Goal: Check status: Check status

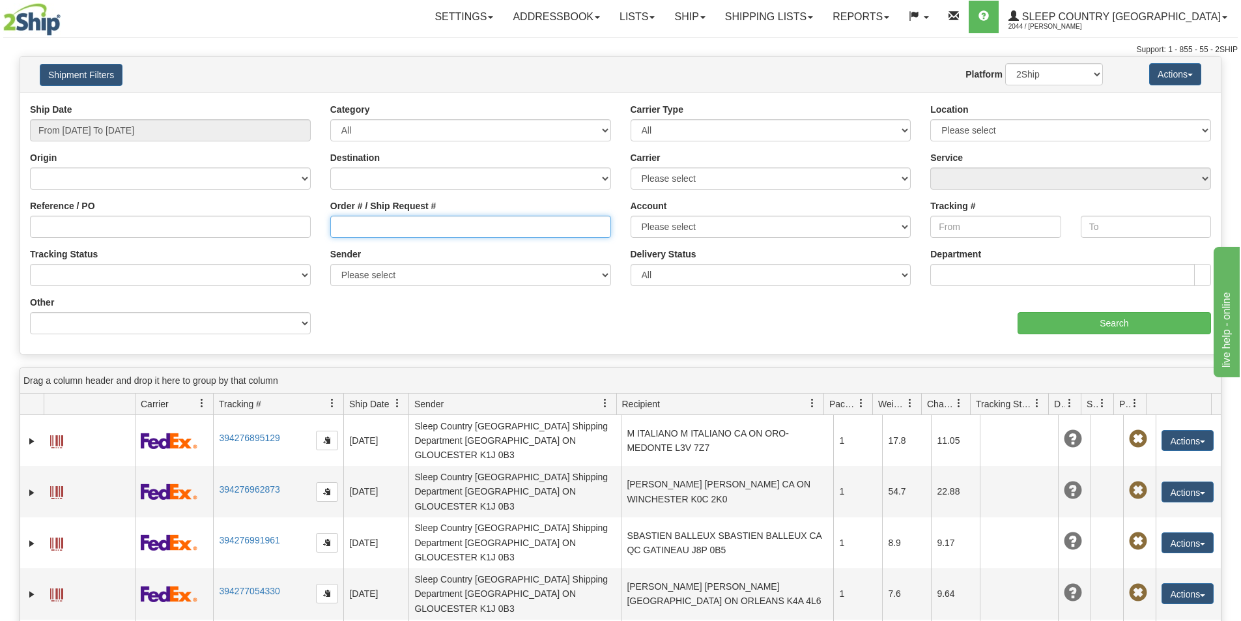
click at [360, 225] on input "Order # / Ship Request #" at bounding box center [470, 227] width 281 height 22
paste input "1057232"
click at [339, 226] on input "1057232" at bounding box center [470, 227] width 281 height 22
type input "1057232"
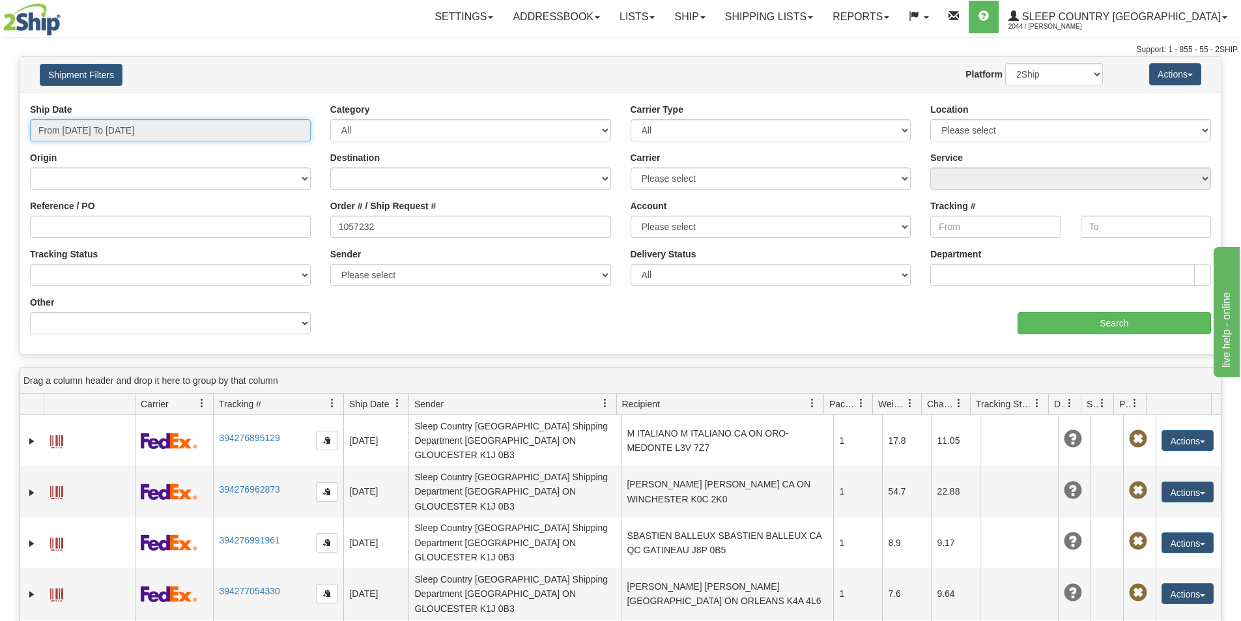
drag, startPoint x: 113, startPoint y: 135, endPoint x: 121, endPoint y: 145, distance: 12.1
click at [114, 135] on input "From [DATE] To [DATE]" at bounding box center [170, 130] width 281 height 22
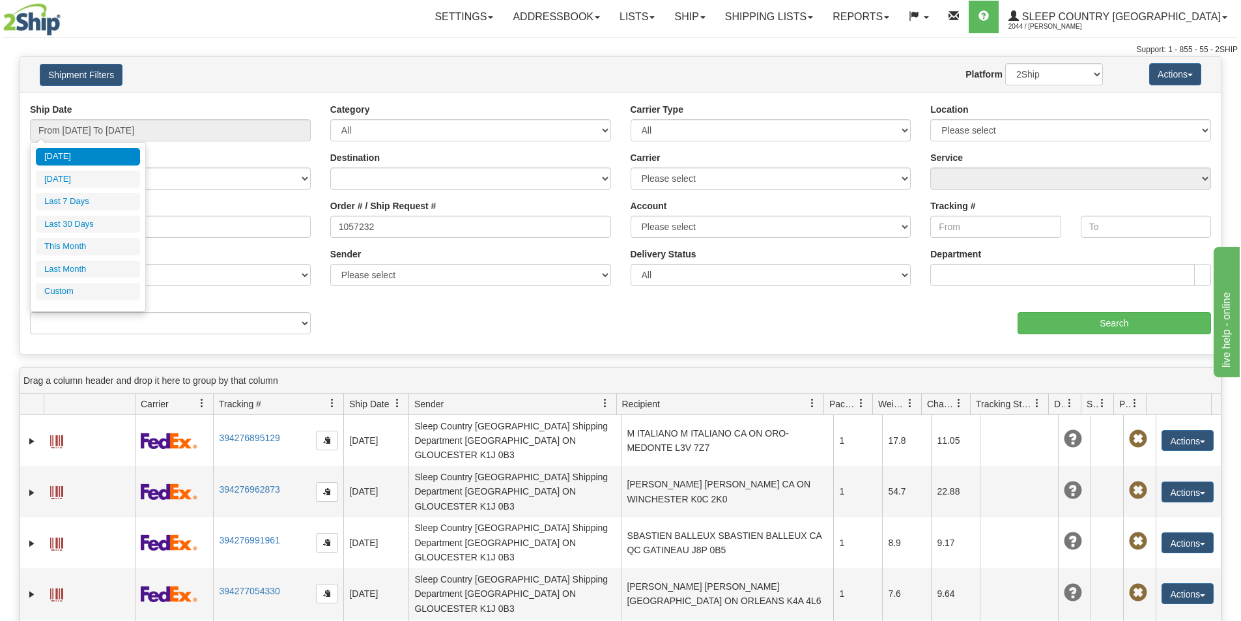
click at [117, 227] on li "Last 30 Days" at bounding box center [88, 225] width 104 height 18
type input "From [DATE] To [DATE]"
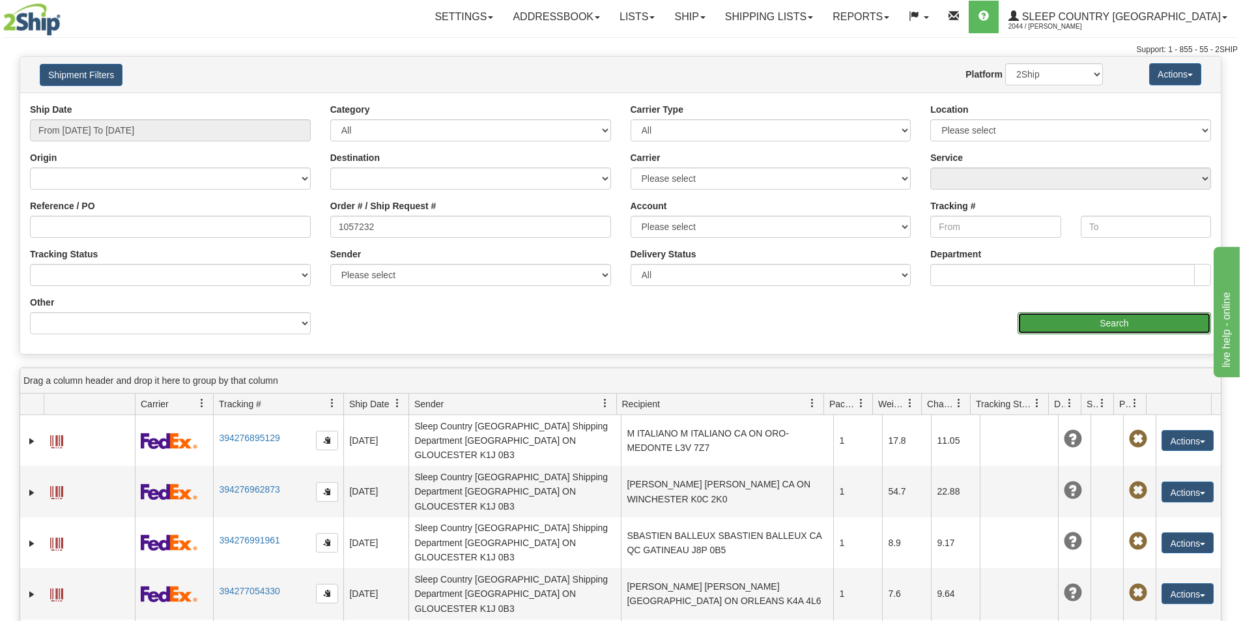
click at [1108, 324] on input "Search" at bounding box center [1114, 323] width 193 height 22
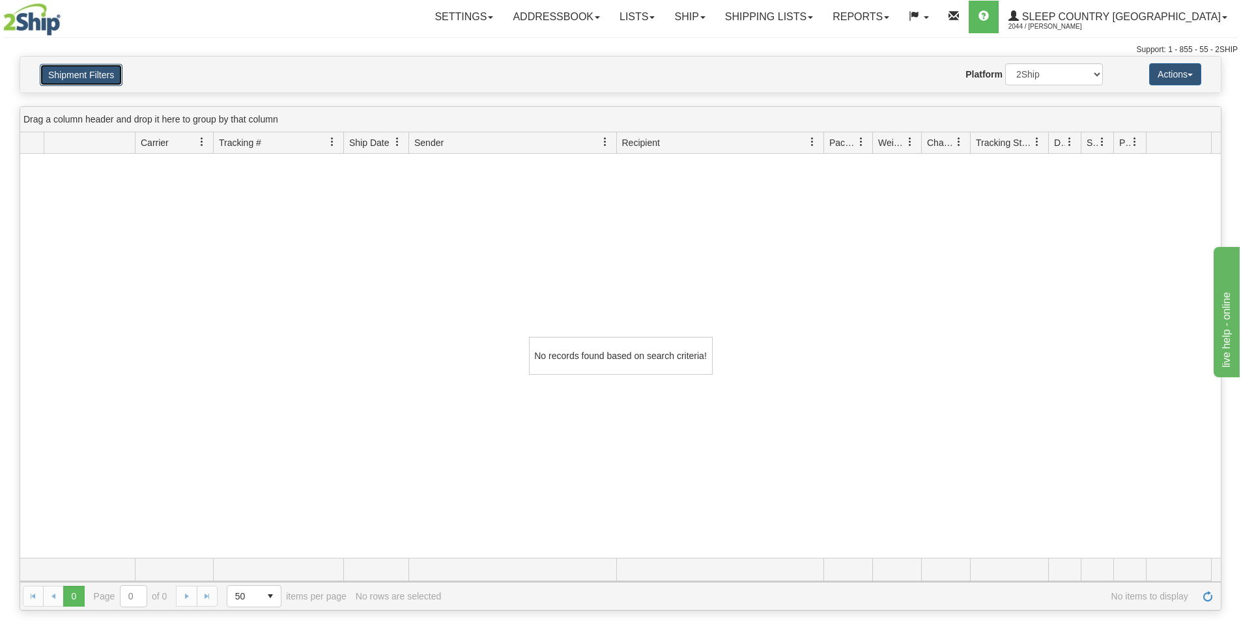
click at [59, 74] on button "Shipment Filters" at bounding box center [81, 75] width 83 height 22
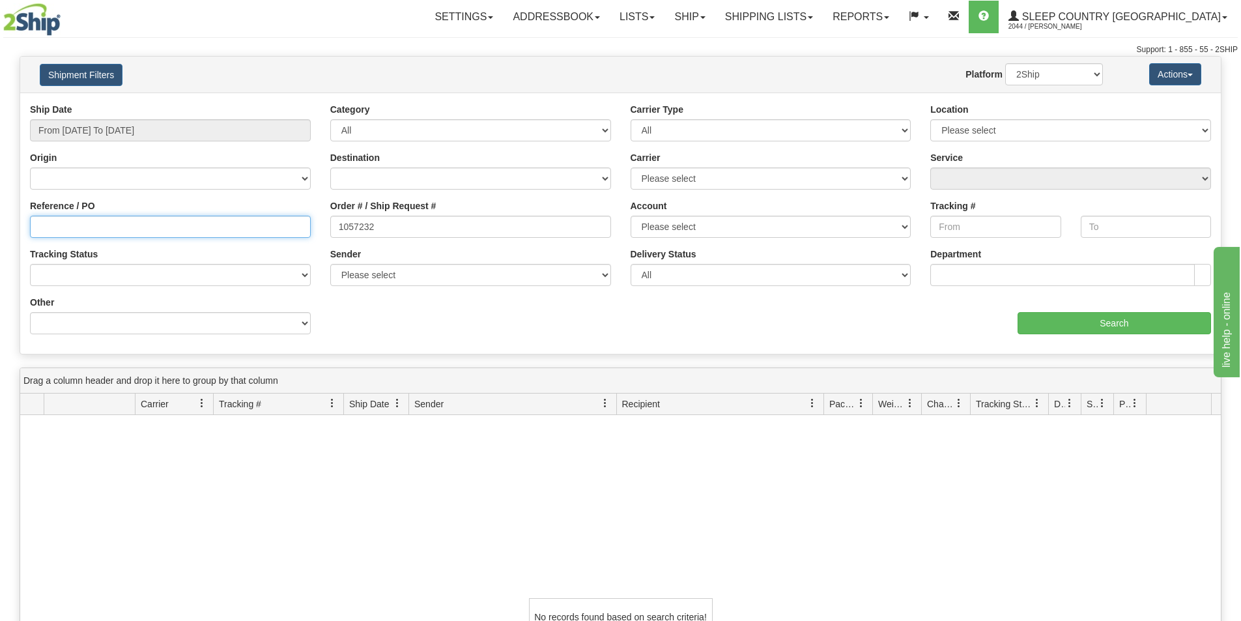
click at [60, 225] on input "Reference / PO" at bounding box center [170, 227] width 281 height 22
paste input "1057232"
type input "1057232"
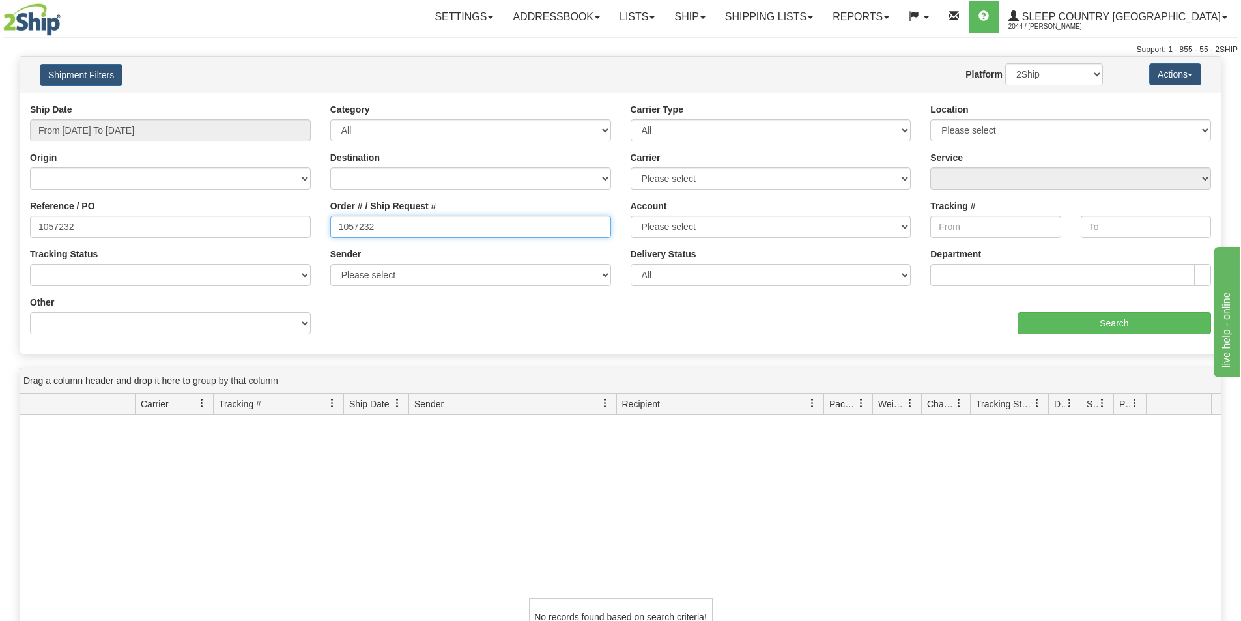
drag, startPoint x: 403, startPoint y: 232, endPoint x: 122, endPoint y: 215, distance: 281.3
click at [122, 103] on div "Reference / PO 1057232 Order # / Ship Request # 1057232 Account Please select […" at bounding box center [620, 103] width 1201 height 0
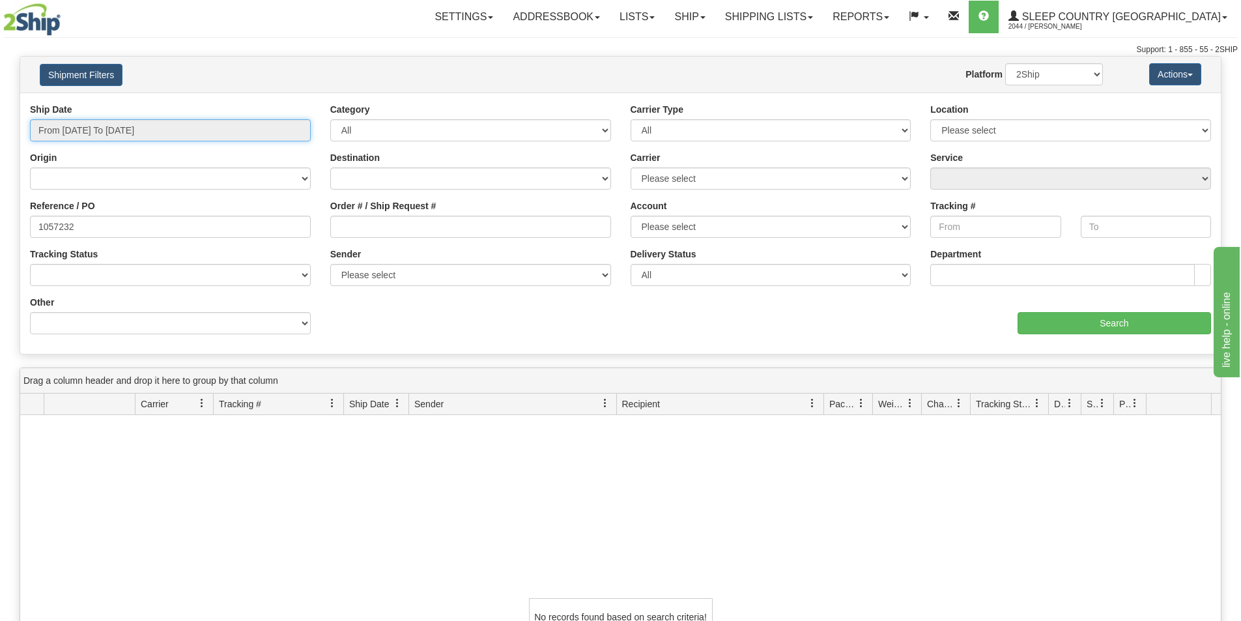
click at [74, 126] on input "From [DATE] To [DATE]" at bounding box center [170, 130] width 281 height 22
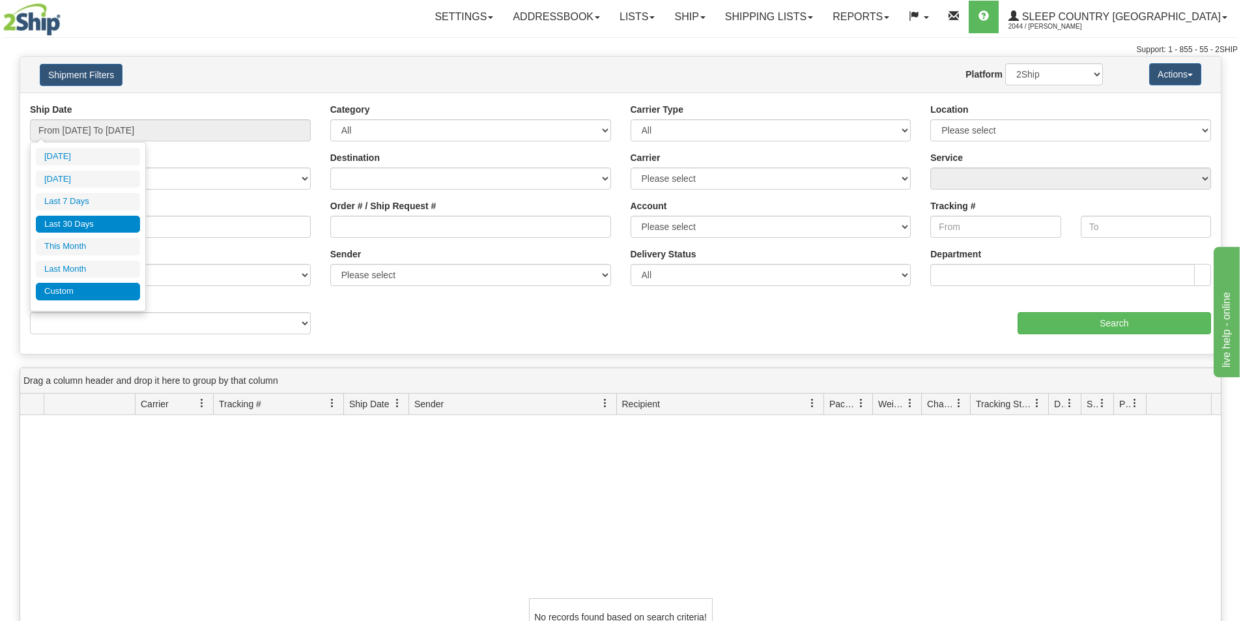
click at [84, 288] on li "Custom" at bounding box center [88, 292] width 104 height 18
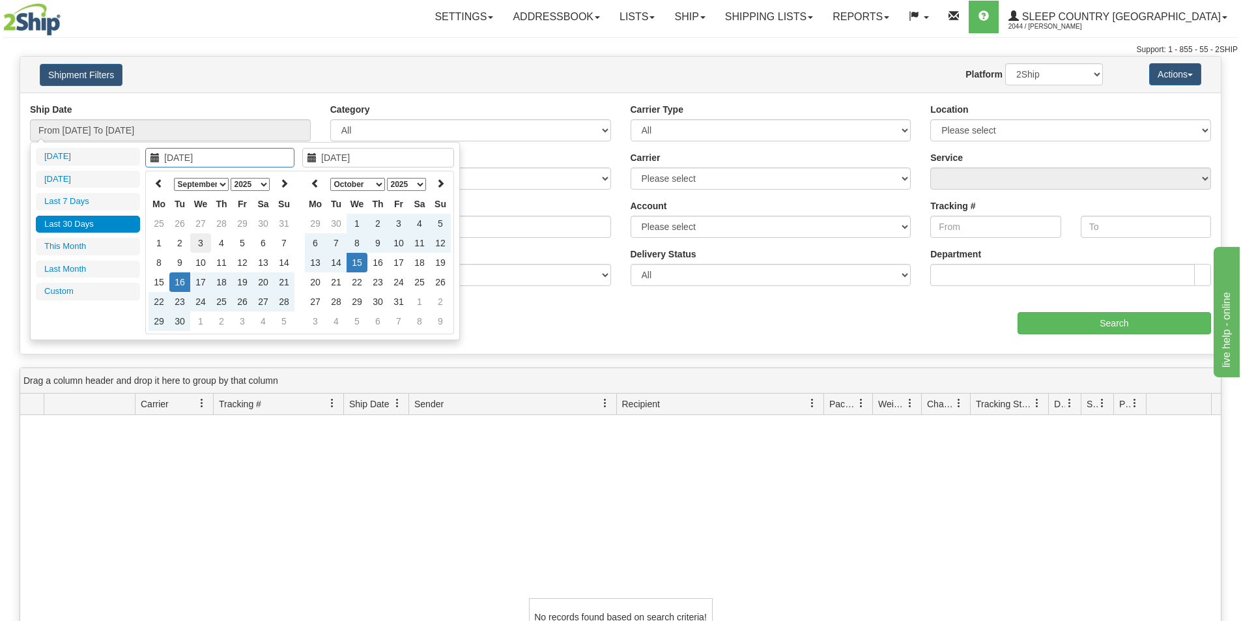
type input "[DATE]"
click at [197, 240] on td "3" at bounding box center [200, 243] width 21 height 20
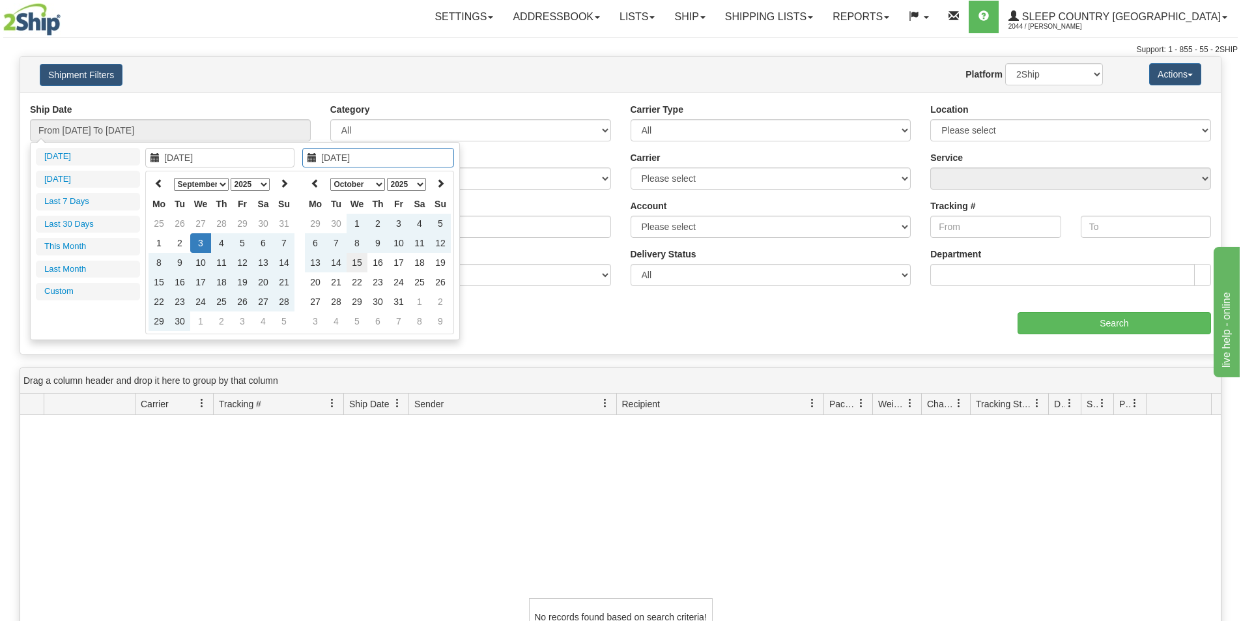
type input "[DATE]"
click at [360, 260] on td "15" at bounding box center [357, 263] width 21 height 20
type input "From [DATE] To [DATE]"
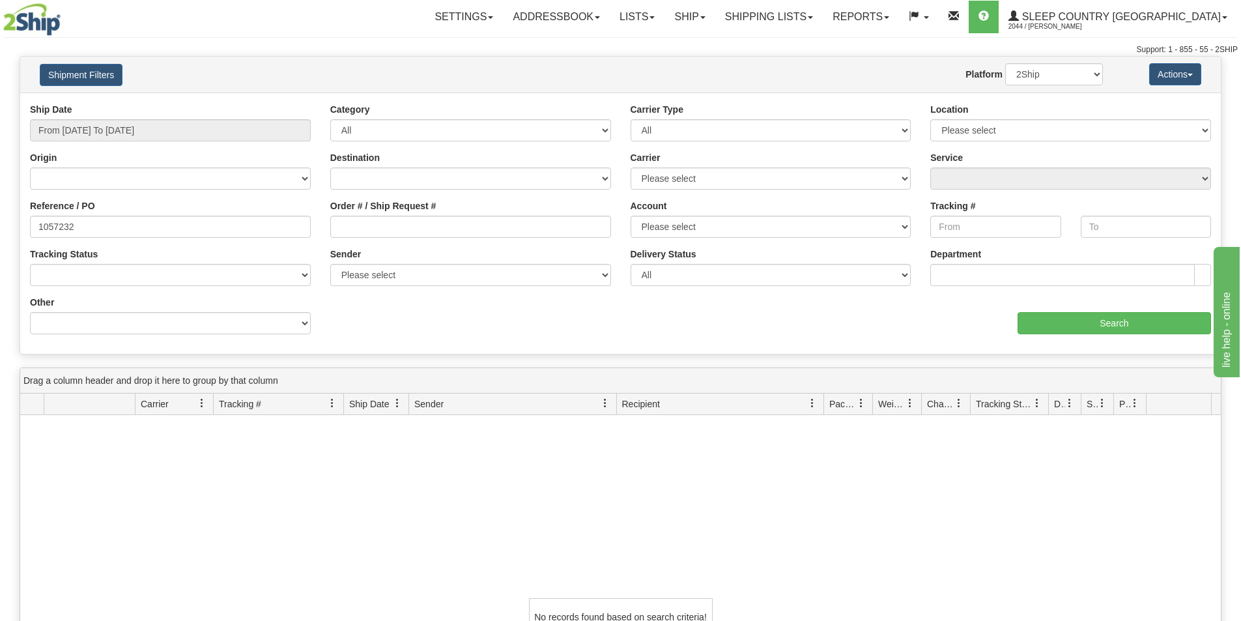
click at [265, 474] on div "No records found based on search criteria!" at bounding box center [620, 617] width 1201 height 404
click at [1121, 324] on input "Search" at bounding box center [1114, 323] width 193 height 22
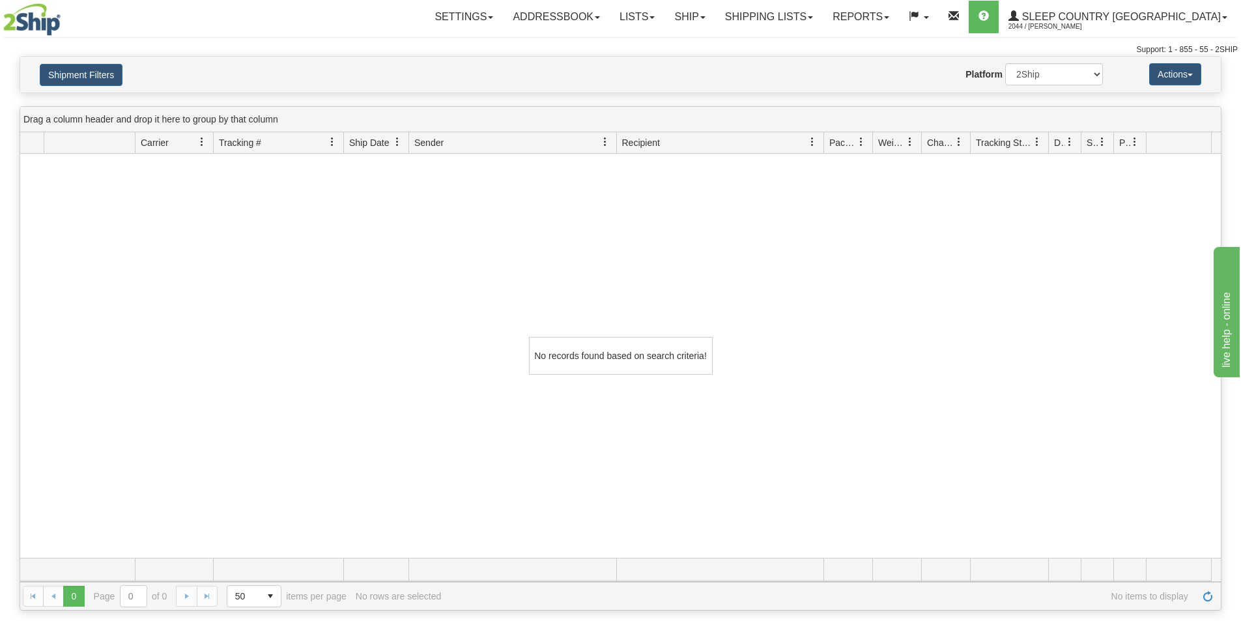
click at [344, 255] on div "No records found based on search criteria!" at bounding box center [620, 356] width 1201 height 404
drag, startPoint x: 1072, startPoint y: 74, endPoint x: 1064, endPoint y: 85, distance: 13.6
click at [1072, 74] on select "2Ship Imported" at bounding box center [1054, 74] width 98 height 22
select select "1"
click at [1005, 63] on select "2Ship Imported" at bounding box center [1054, 74] width 98 height 22
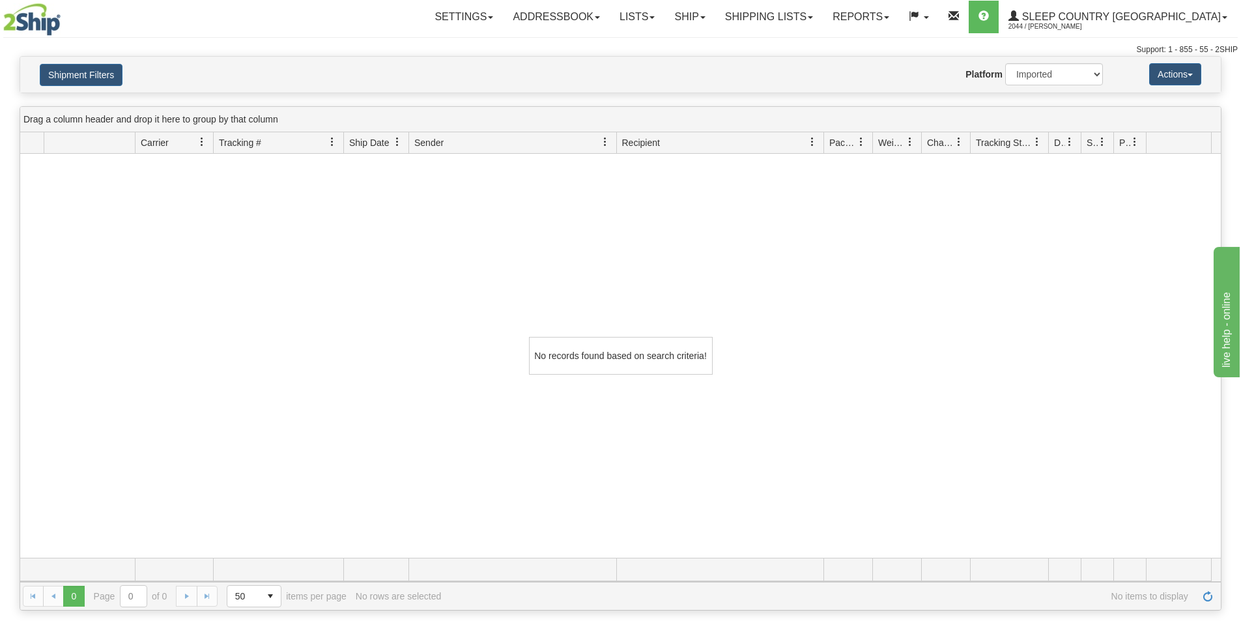
click at [362, 248] on div "No records found based on search criteria!" at bounding box center [620, 356] width 1201 height 404
click at [79, 73] on button "Shipment Filters" at bounding box center [81, 75] width 83 height 22
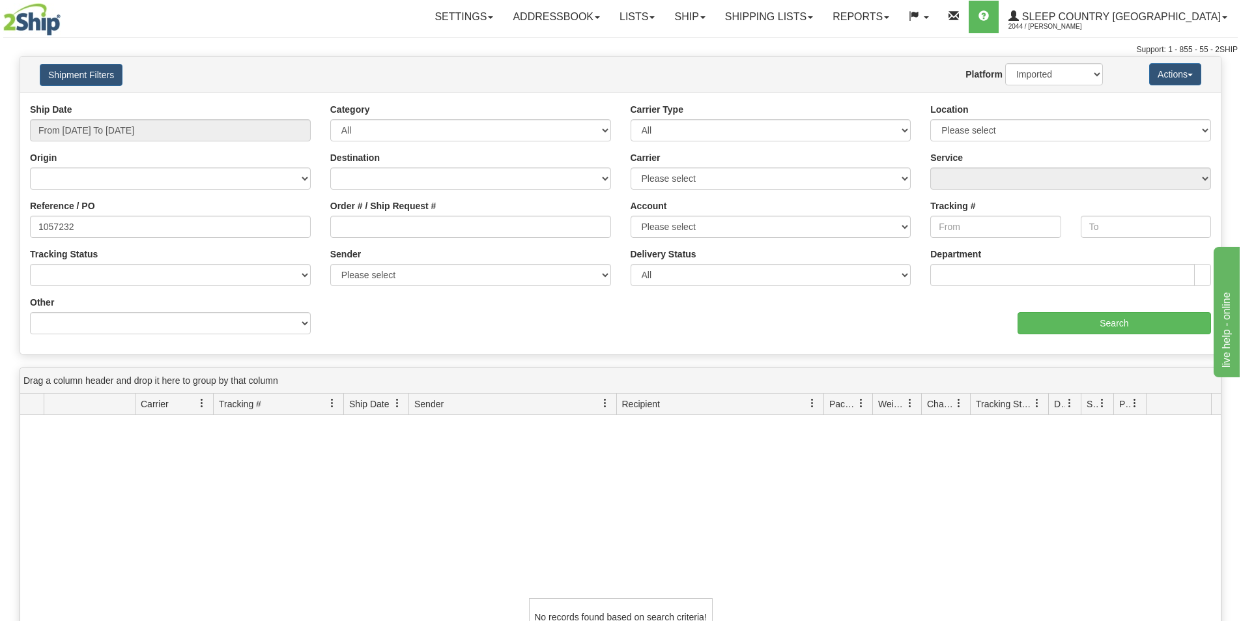
click at [69, 460] on div "No records found based on search criteria!" at bounding box center [620, 617] width 1201 height 404
